Goal: Find specific page/section

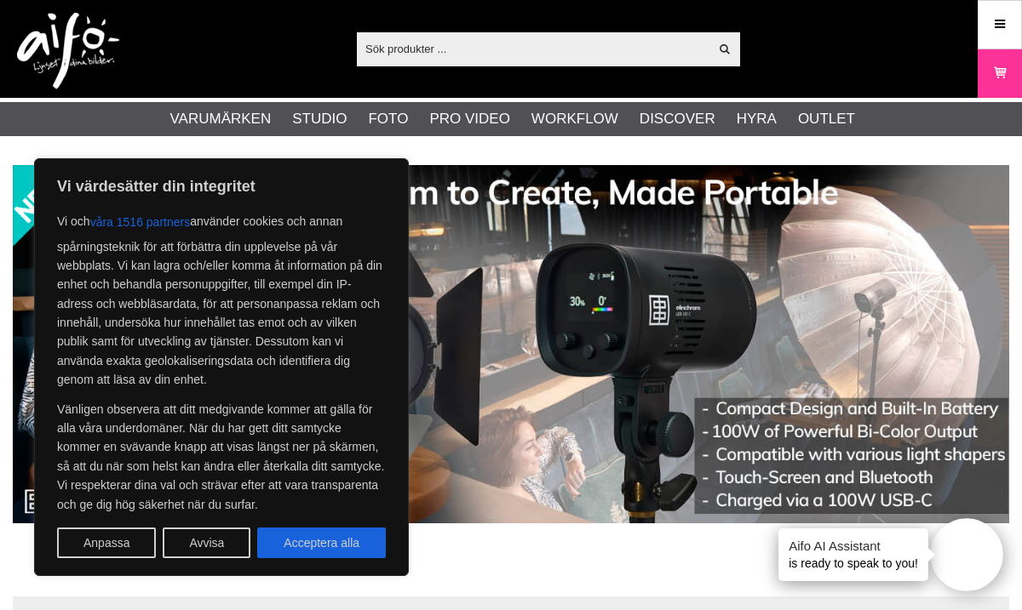
click at [522, 49] on input "text" at bounding box center [533, 49] width 352 height 26
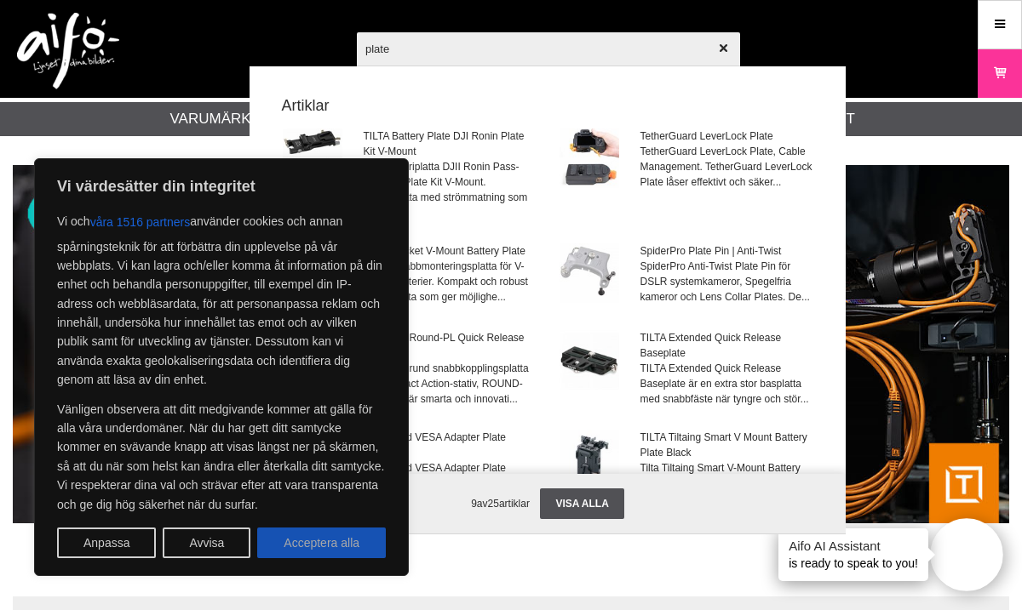
type input "plate"
click at [353, 540] on button "Acceptera alla" at bounding box center [321, 543] width 129 height 31
checkbox input "true"
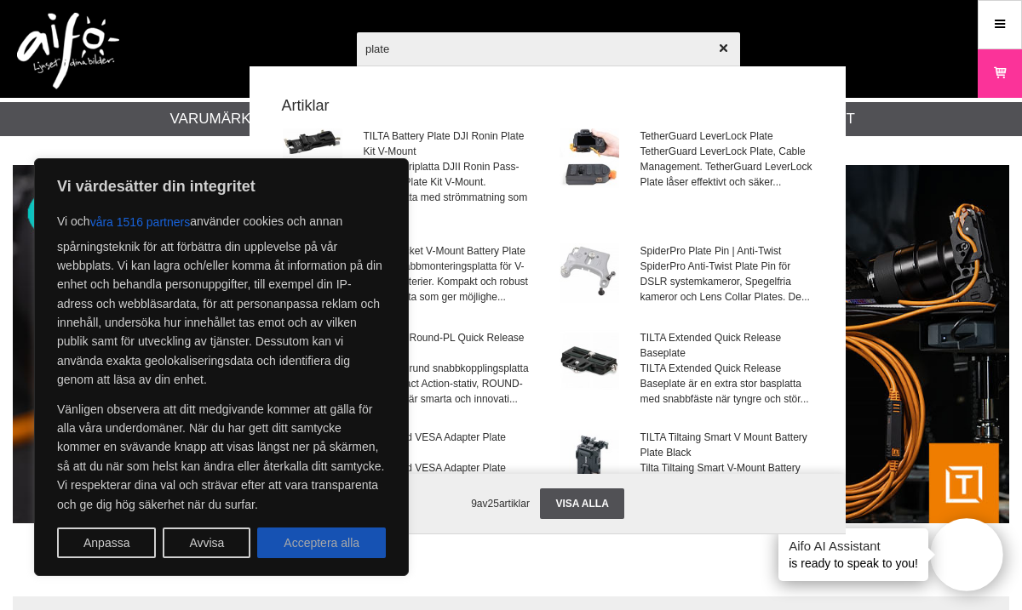
checkbox input "true"
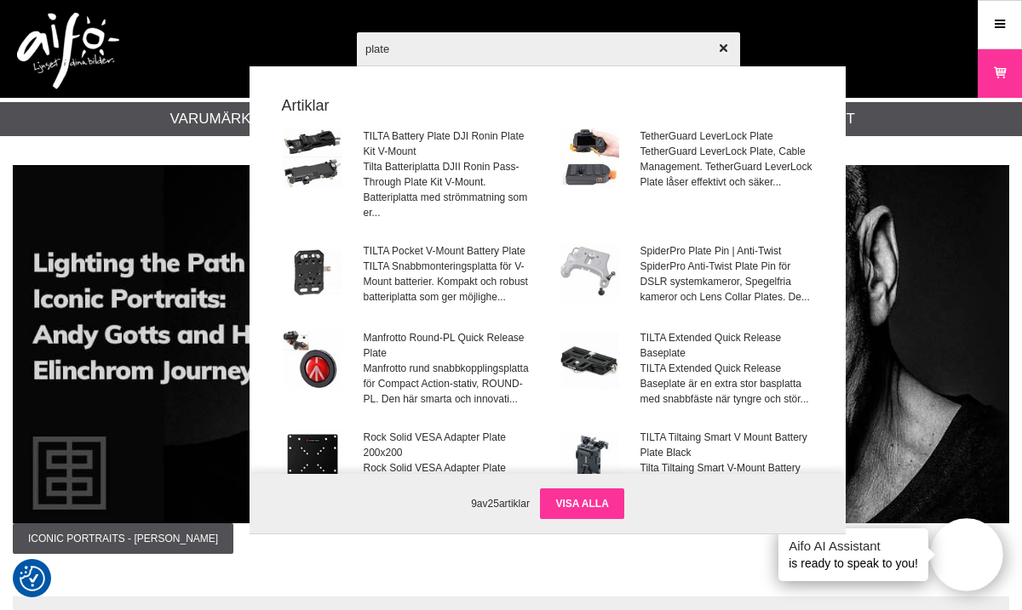
click at [581, 501] on link "Visa alla" at bounding box center [581, 504] width 83 height 31
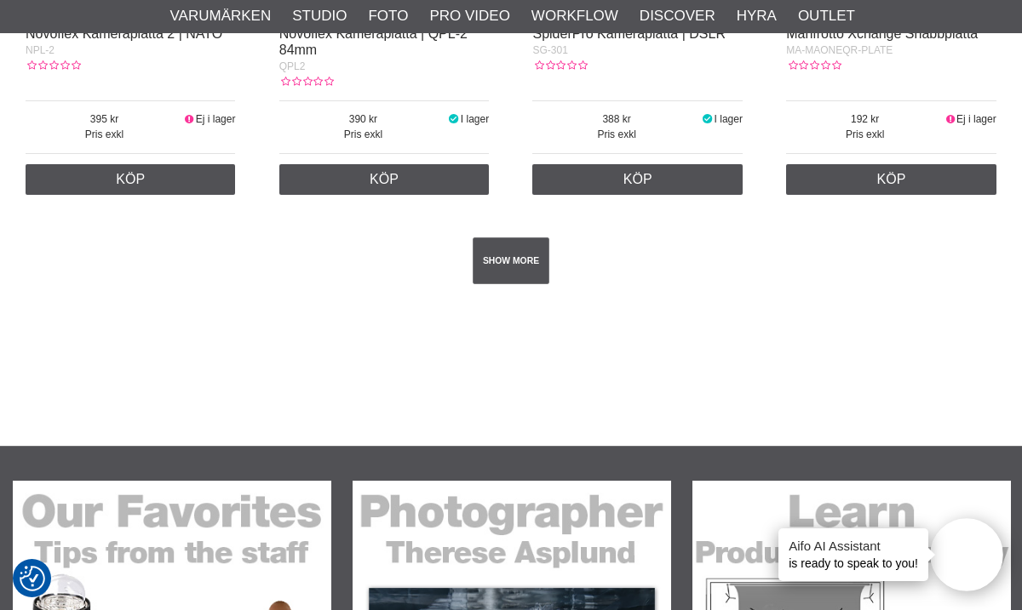
scroll to position [3027, 0]
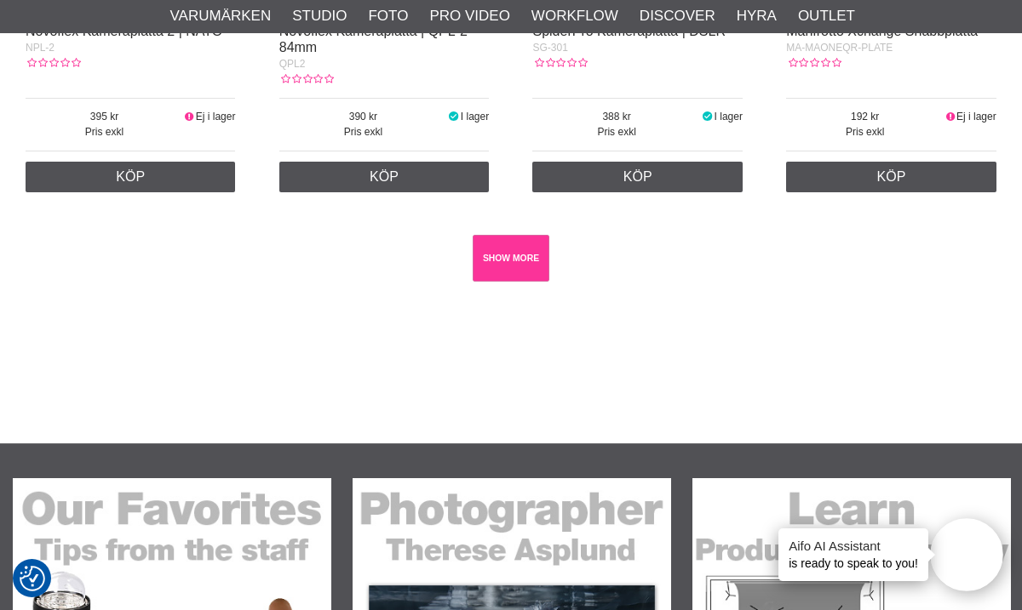
click at [506, 282] on link "SHOW MORE" at bounding box center [511, 258] width 77 height 47
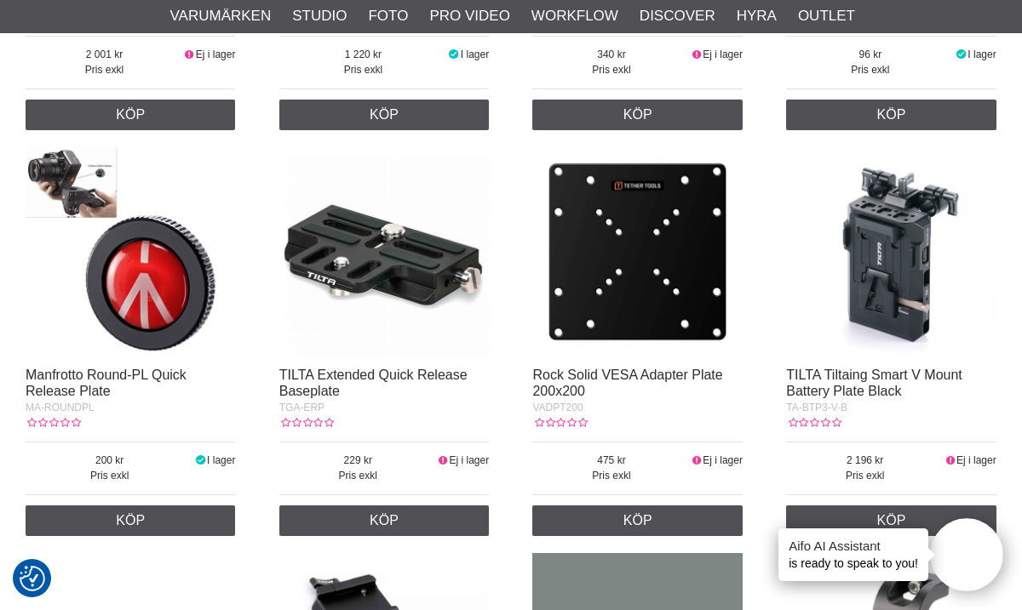
scroll to position [655, 0]
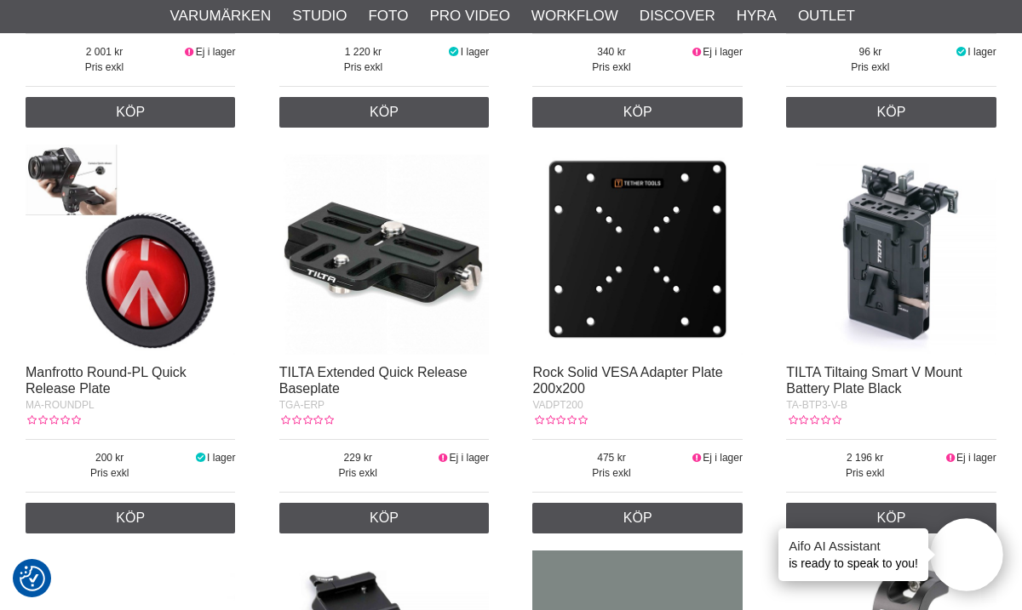
click at [655, 253] on img at bounding box center [636, 249] width 209 height 209
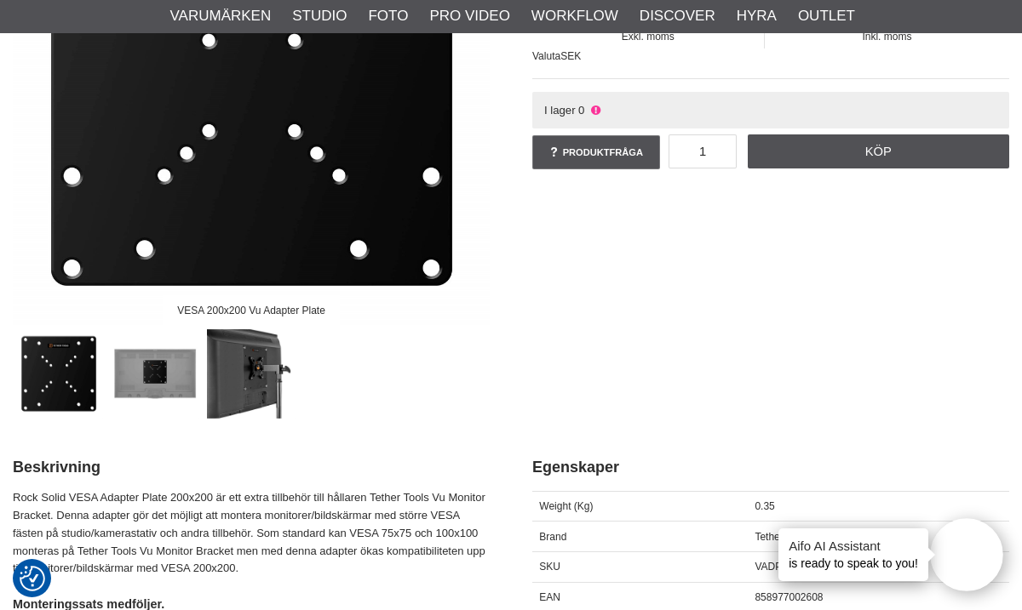
scroll to position [323, 0]
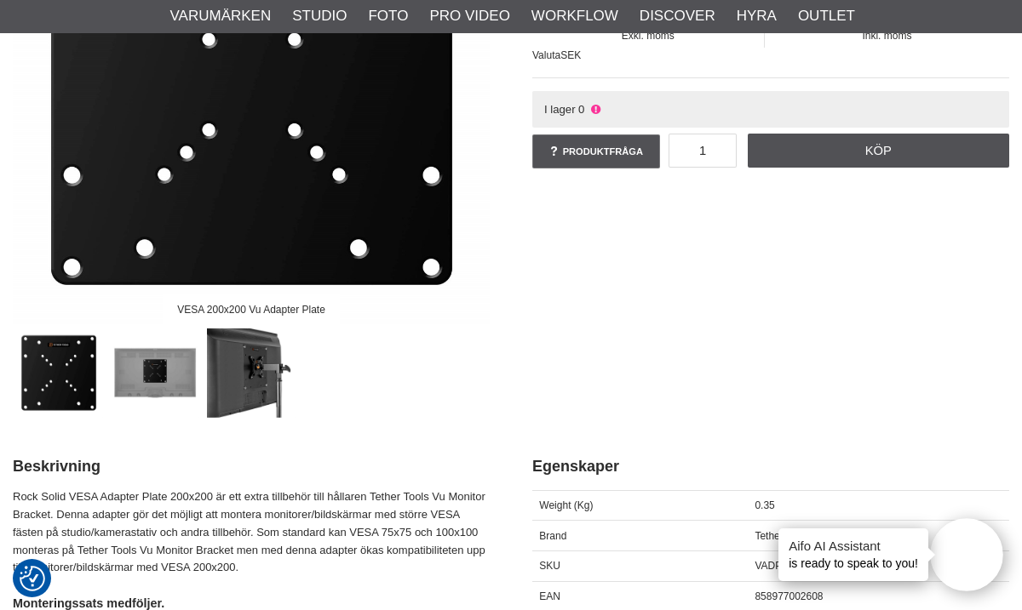
click at [241, 367] on img at bounding box center [251, 373] width 89 height 89
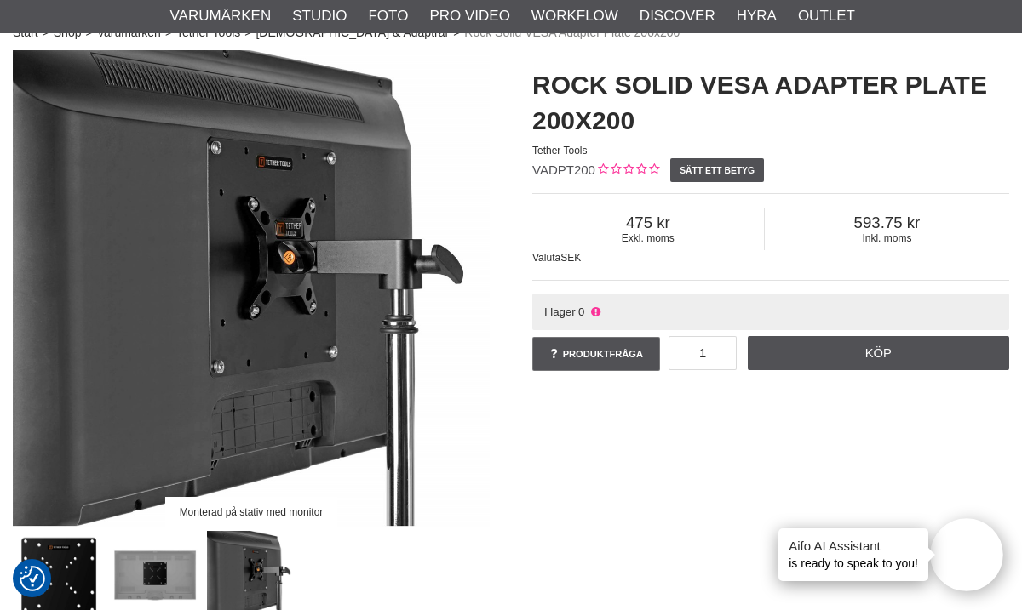
scroll to position [42, 0]
